Goal: Transaction & Acquisition: Subscribe to service/newsletter

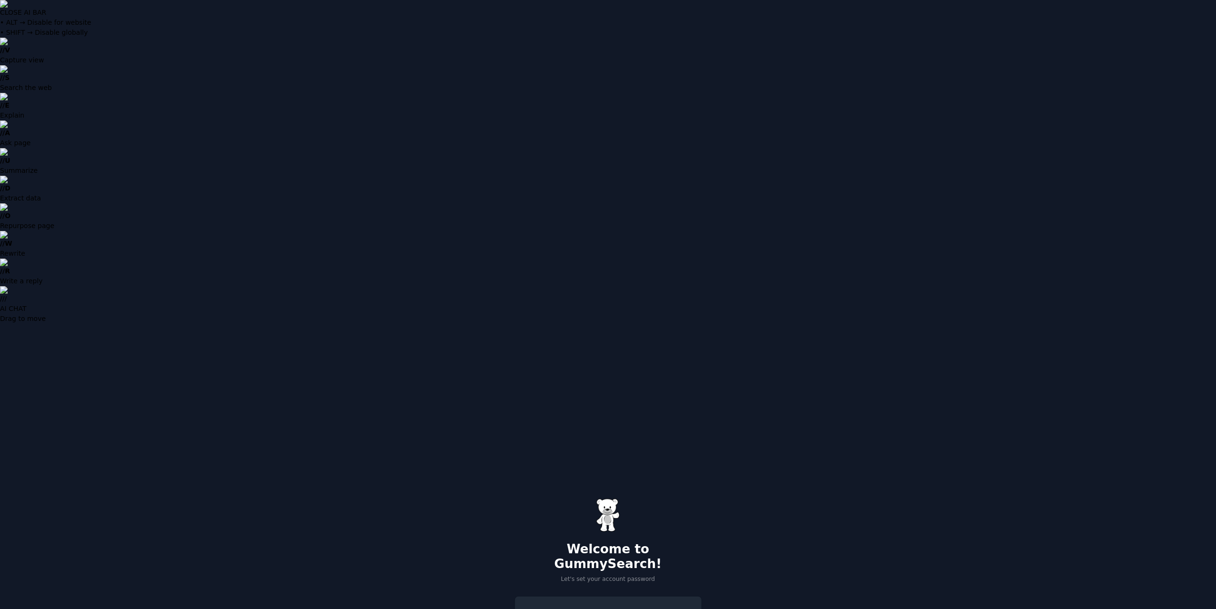
click at [594, 293] on html "CLOSE AI BAR • ALT → Disable for website • SHIFT → Disable globally // V Captur…" at bounding box center [608, 304] width 1216 height 609
type input "**********"
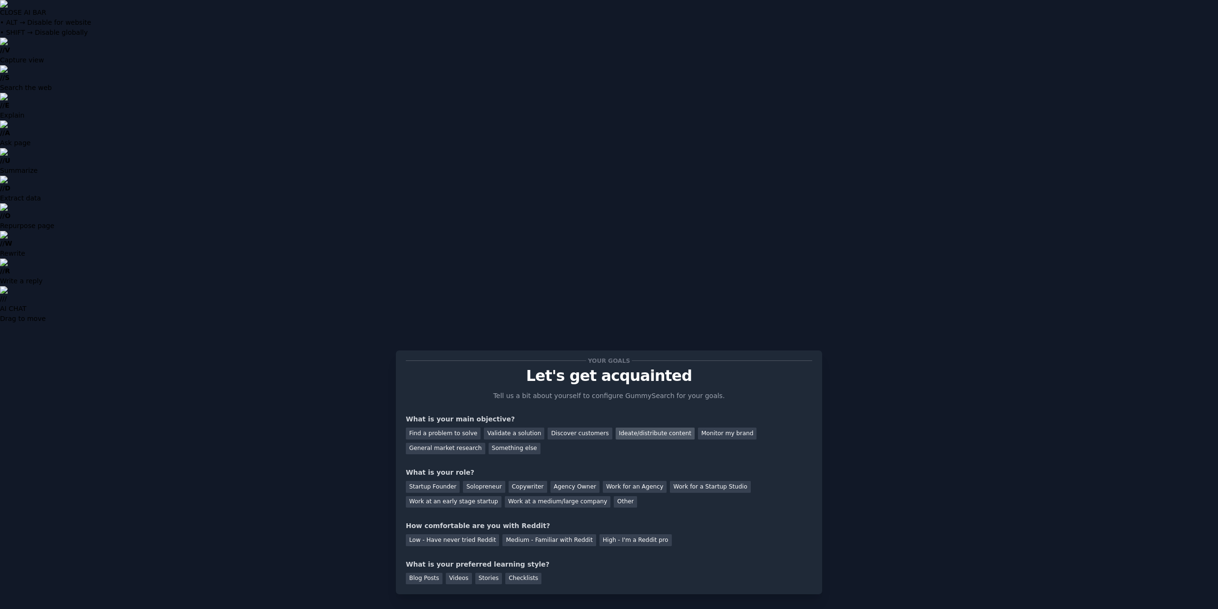
click at [641, 427] on div "Ideate/distribute content" at bounding box center [655, 433] width 79 height 12
click at [485, 442] on div "General market research" at bounding box center [445, 448] width 79 height 12
click at [459, 427] on div "Find a problem to solve" at bounding box center [443, 433] width 75 height 12
click at [548, 427] on div "Discover customers" at bounding box center [580, 433] width 64 height 12
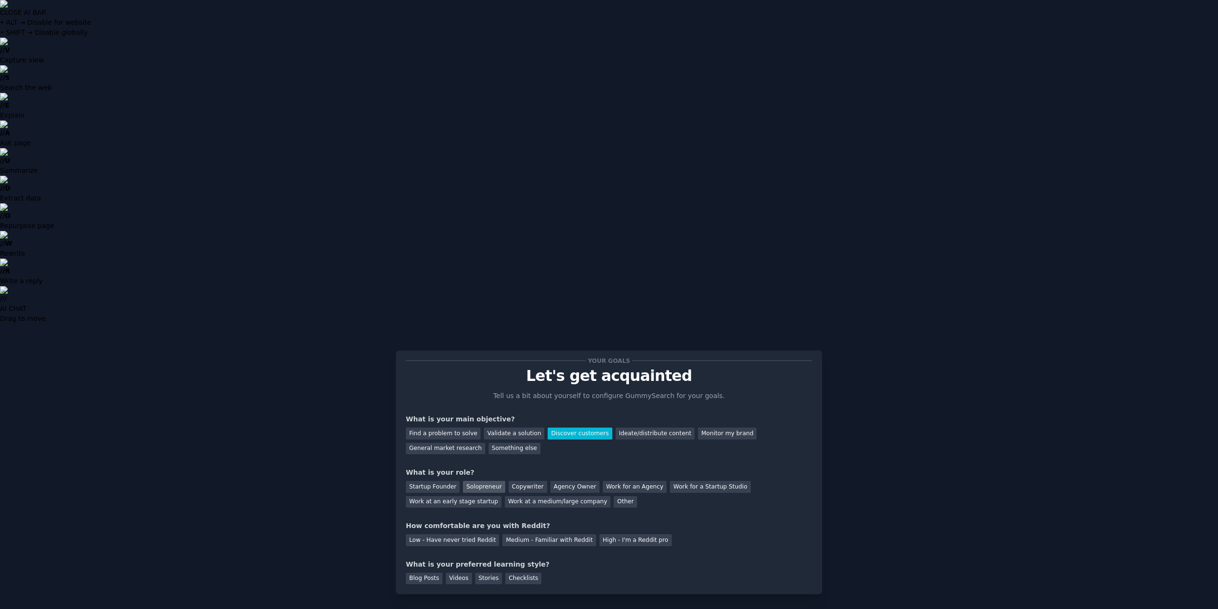
click at [463, 481] on div "Solopreneur" at bounding box center [484, 487] width 42 height 12
click at [560, 534] on div "Medium - Familiar with Reddit" at bounding box center [548, 540] width 93 height 12
click at [422, 572] on div "Blog Posts" at bounding box center [424, 578] width 37 height 12
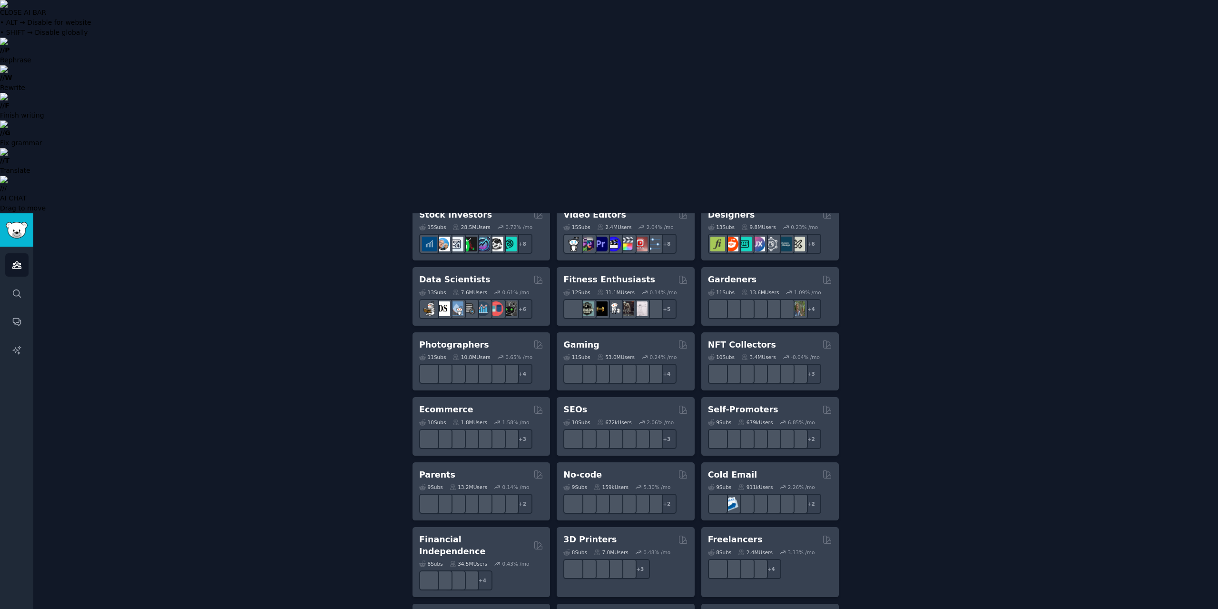
scroll to position [488, 0]
